Goal: Find specific page/section: Find specific page/section

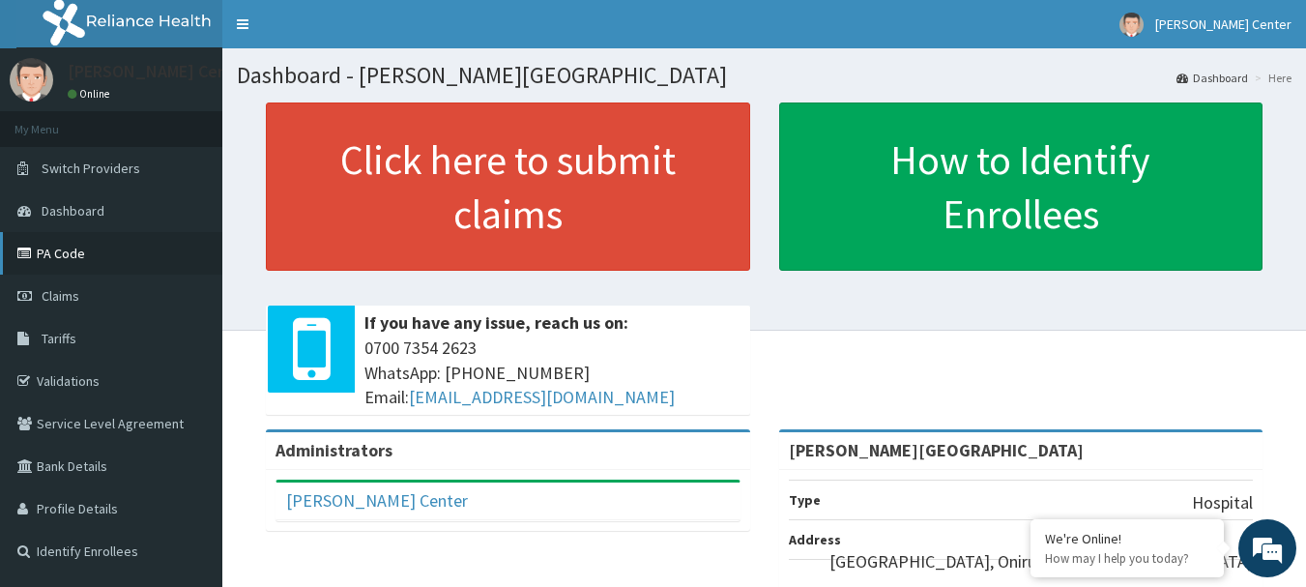
click at [60, 260] on link "PA Code" at bounding box center [111, 253] width 222 height 43
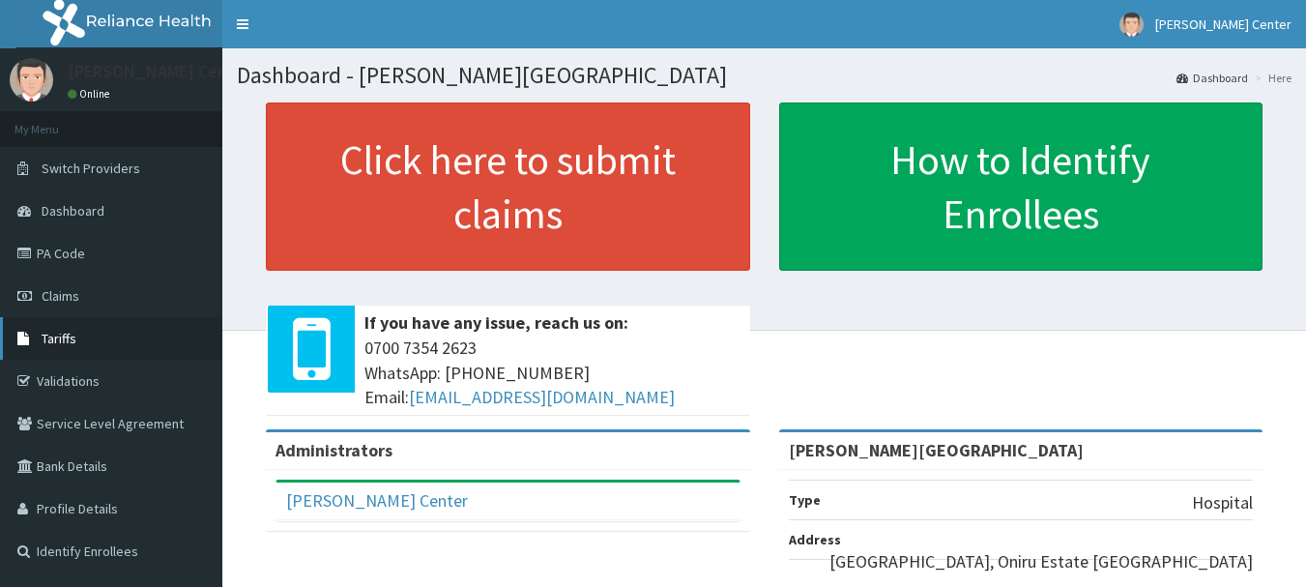
click at [70, 332] on span "Tariffs" at bounding box center [59, 338] width 35 height 17
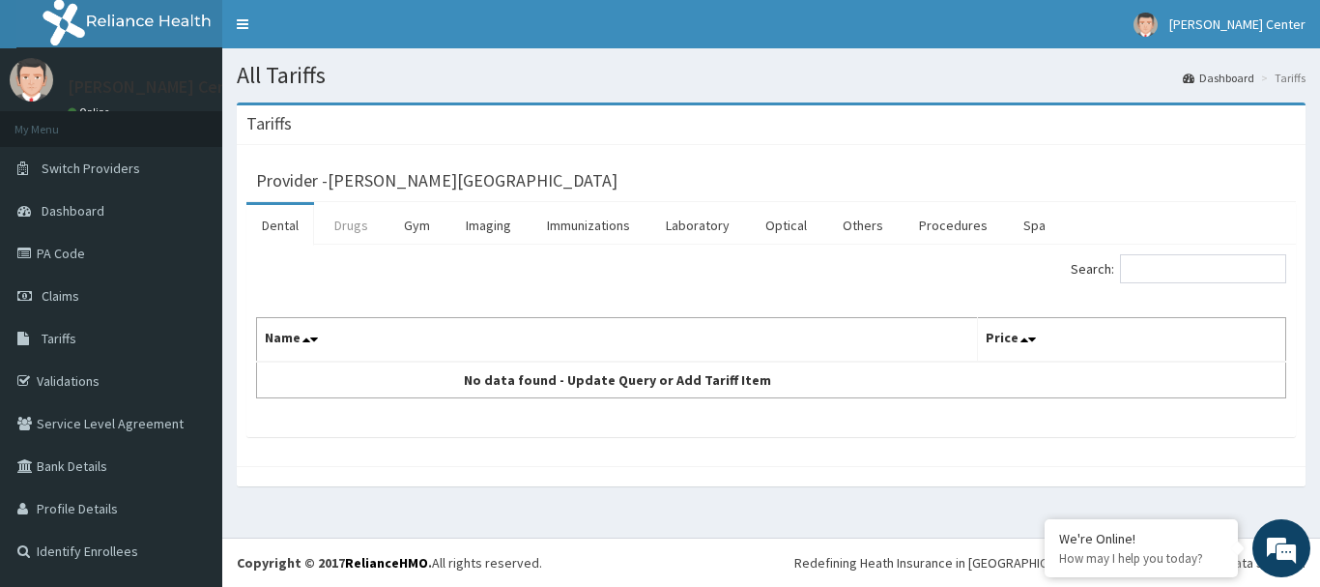
click at [359, 225] on link "Drugs" at bounding box center [351, 225] width 65 height 41
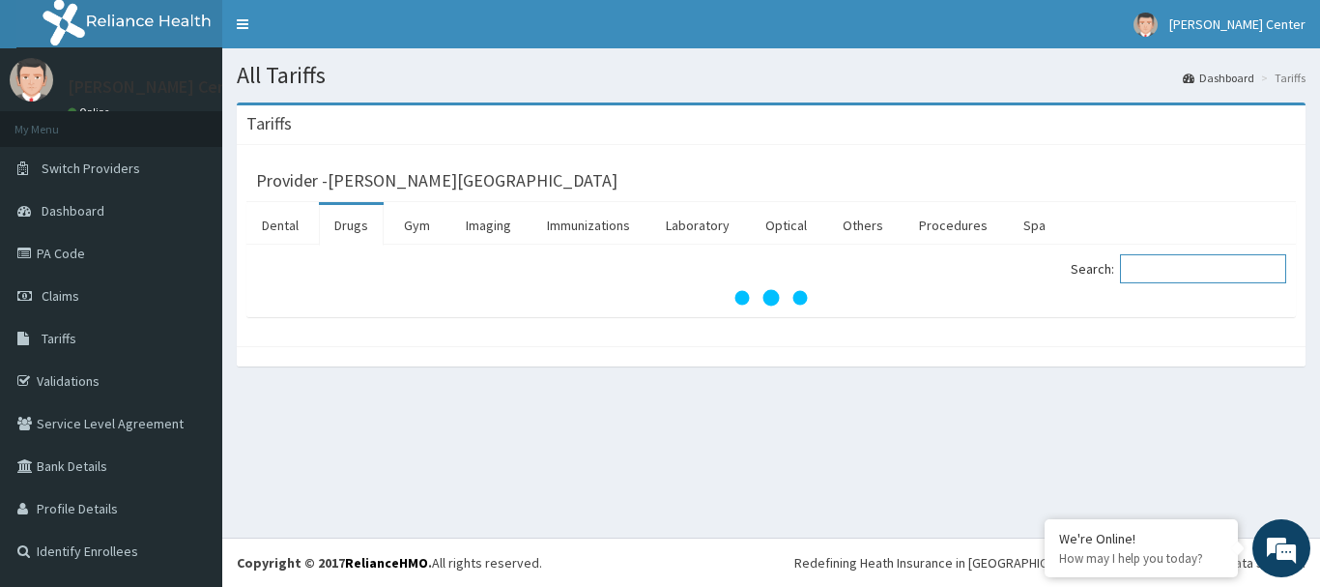
click at [1153, 272] on input "Search:" at bounding box center [1203, 268] width 166 height 29
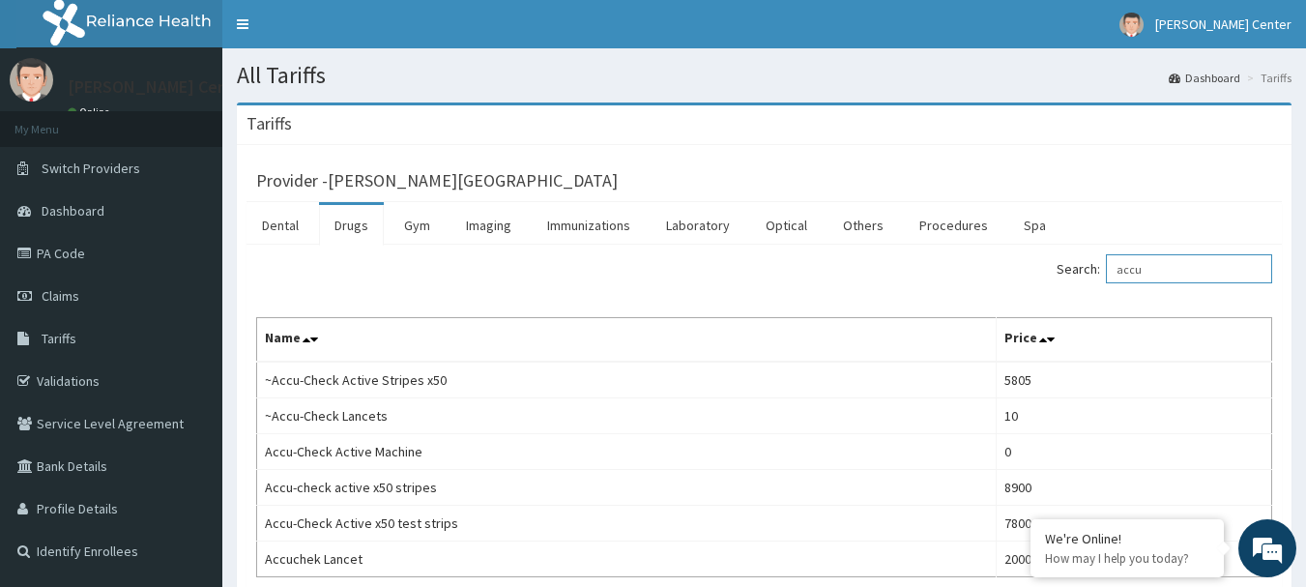
scroll to position [161, 0]
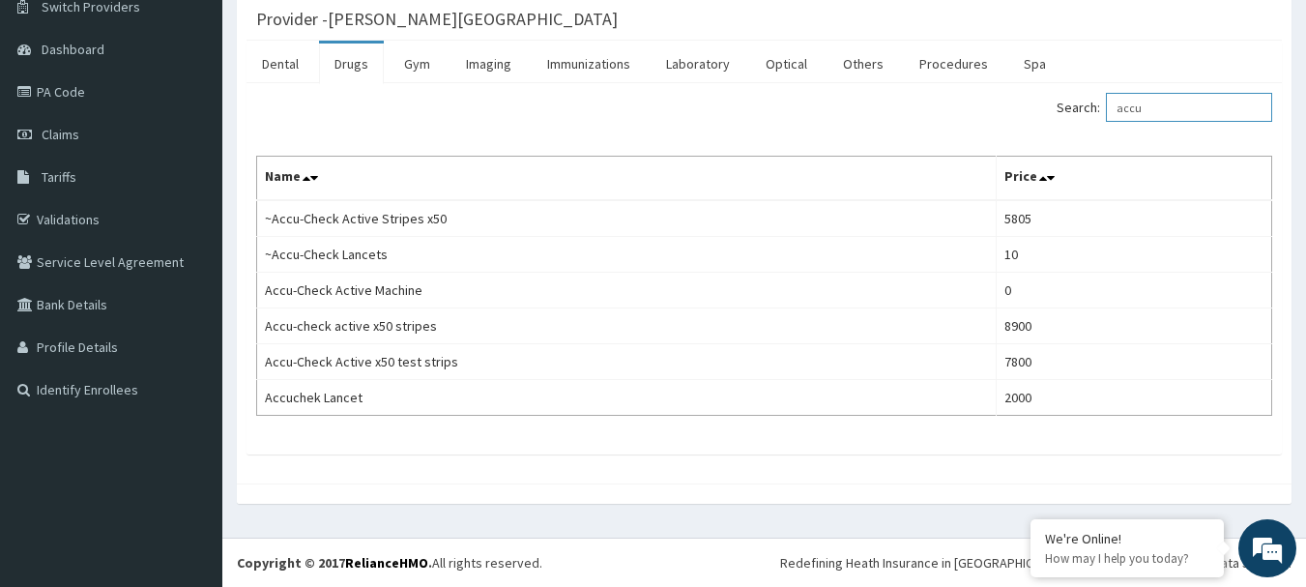
type input "accu"
